Goal: Transaction & Acquisition: Purchase product/service

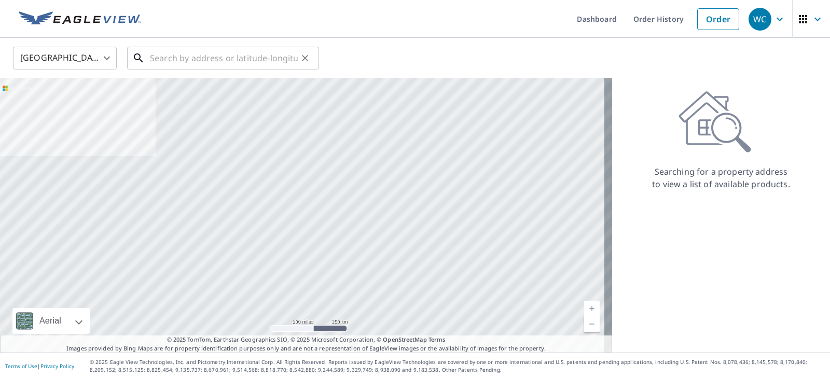
drag, startPoint x: 163, startPoint y: 55, endPoint x: 159, endPoint y: 43, distance: 13.0
click at [163, 55] on input "text" at bounding box center [224, 58] width 148 height 29
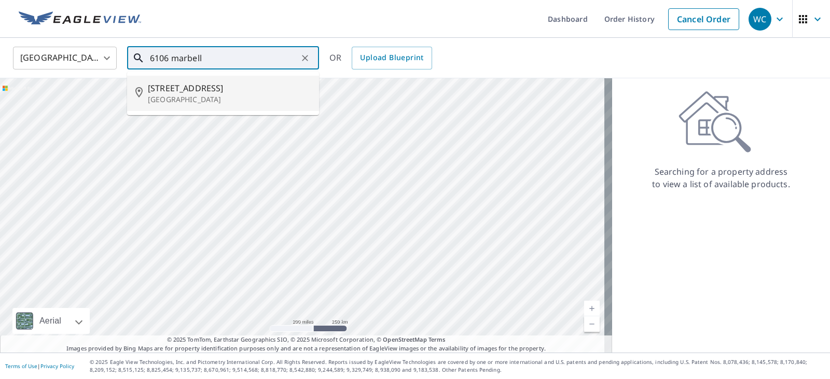
click at [192, 85] on span "[STREET_ADDRESS]" at bounding box center [229, 88] width 163 height 12
type input "[STREET_ADDRESS]"
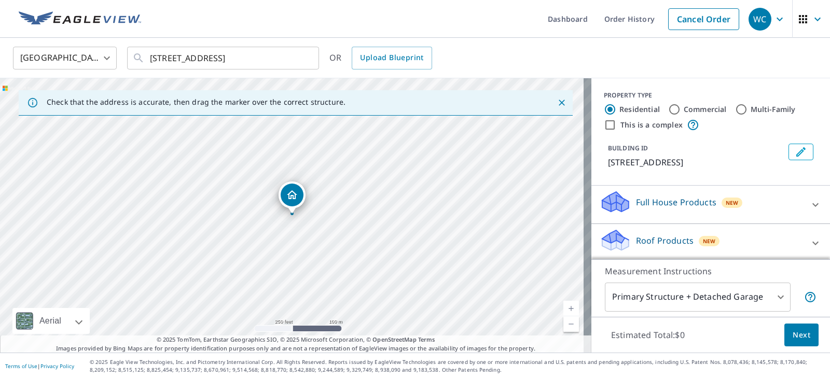
click at [669, 247] on p "Roof Products" at bounding box center [665, 240] width 58 height 12
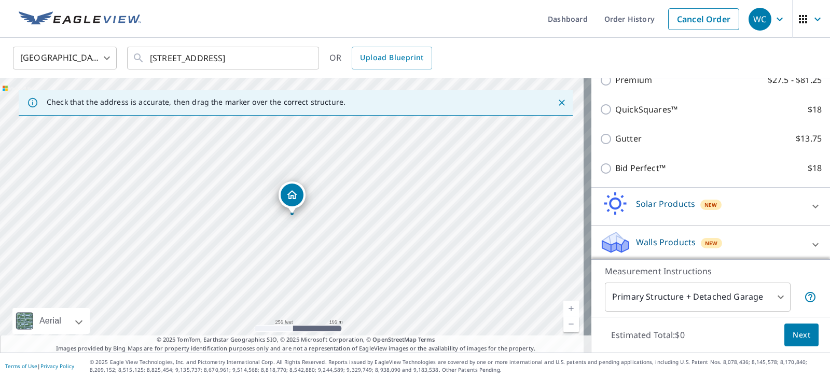
scroll to position [207, 0]
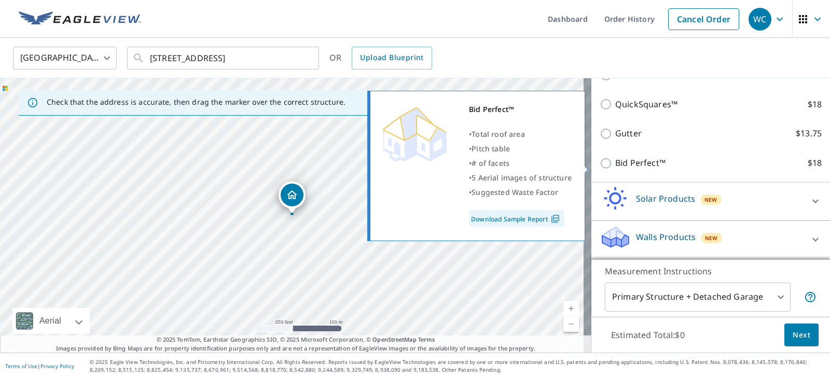
click at [807, 166] on p "$18" at bounding box center [814, 163] width 14 height 13
click at [615, 166] on input "Bid Perfect™ $18" at bounding box center [608, 163] width 16 height 12
checkbox input "true"
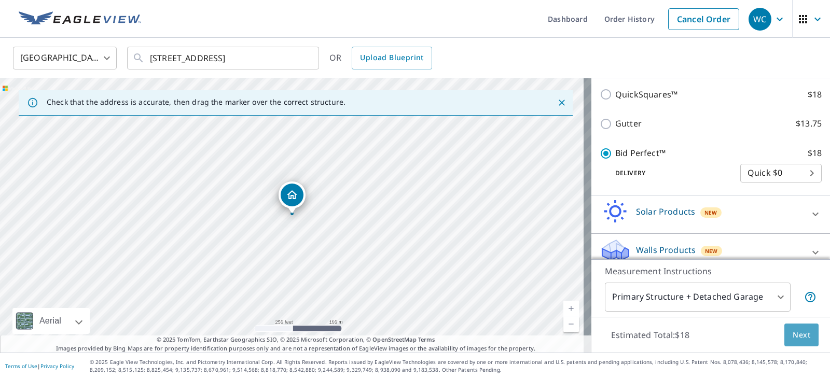
click at [792, 337] on span "Next" at bounding box center [801, 335] width 18 height 13
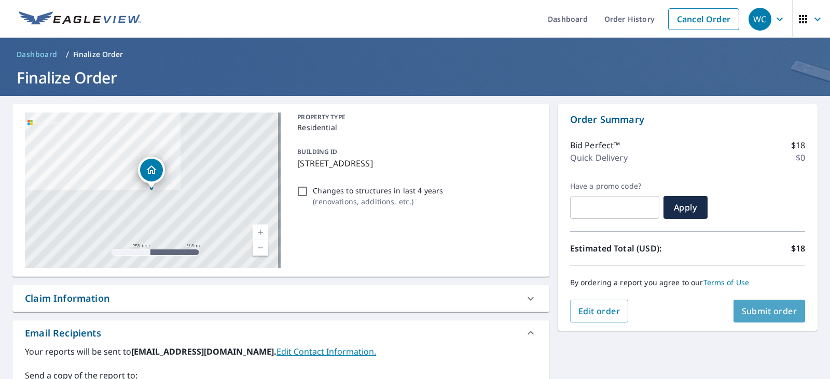
click at [767, 306] on span "Submit order" at bounding box center [769, 310] width 55 height 11
